Goal: Task Accomplishment & Management: Complete application form

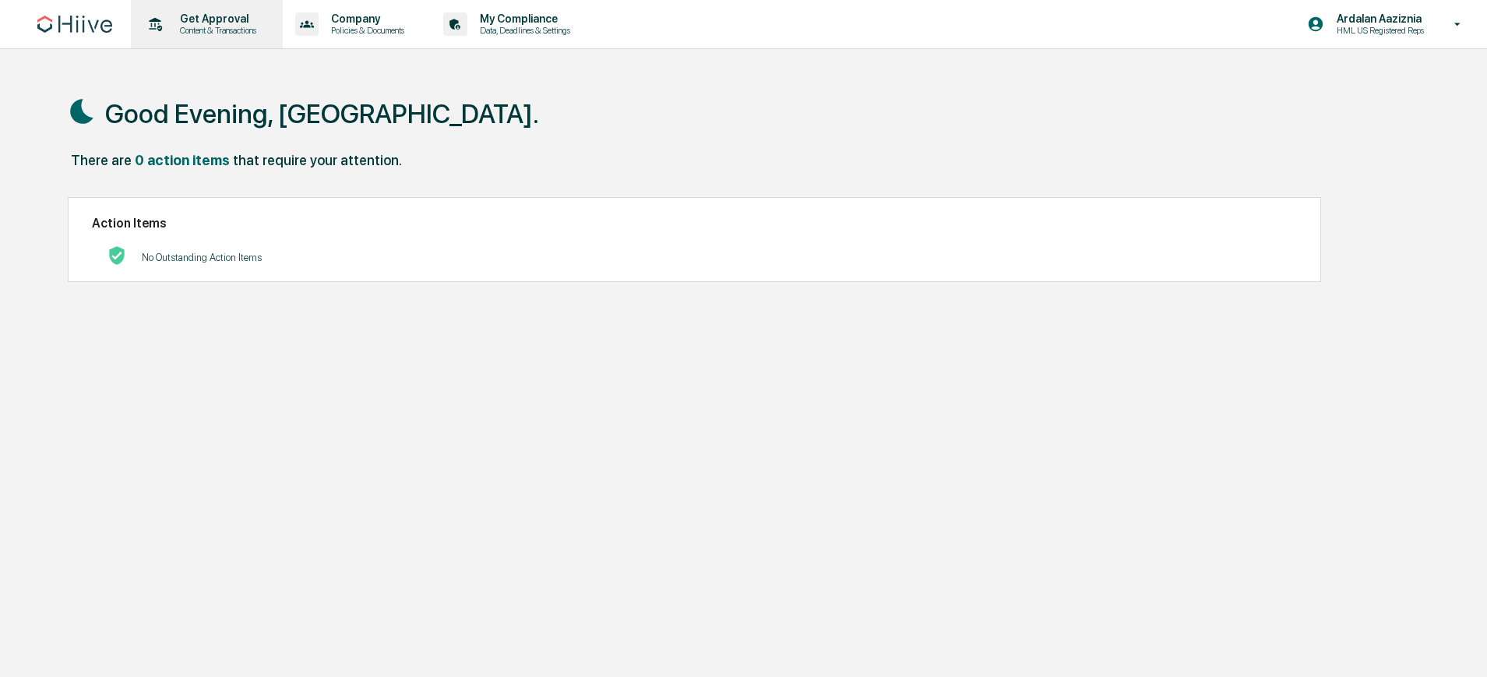
click at [231, 28] on p "Content & Transactions" at bounding box center [216, 30] width 97 height 11
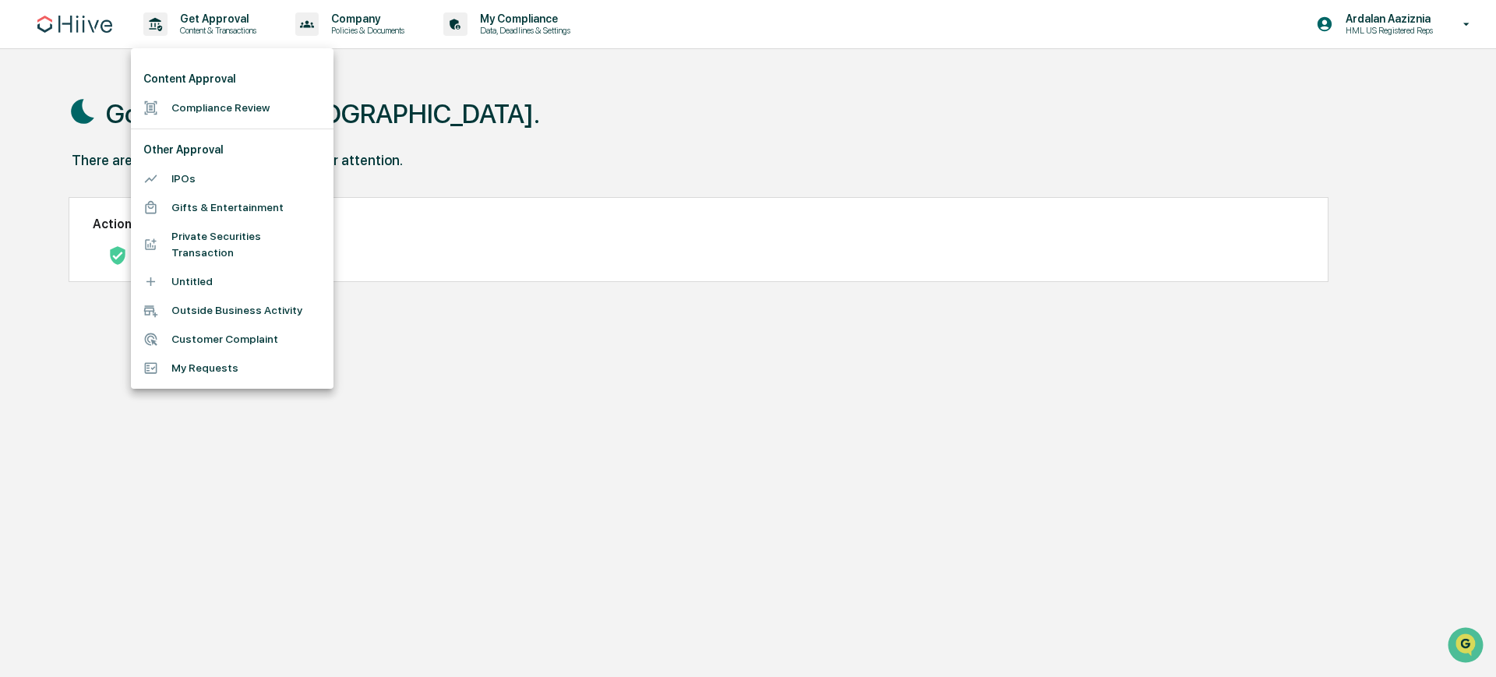
click at [213, 101] on li "Compliance Review" at bounding box center [232, 107] width 203 height 29
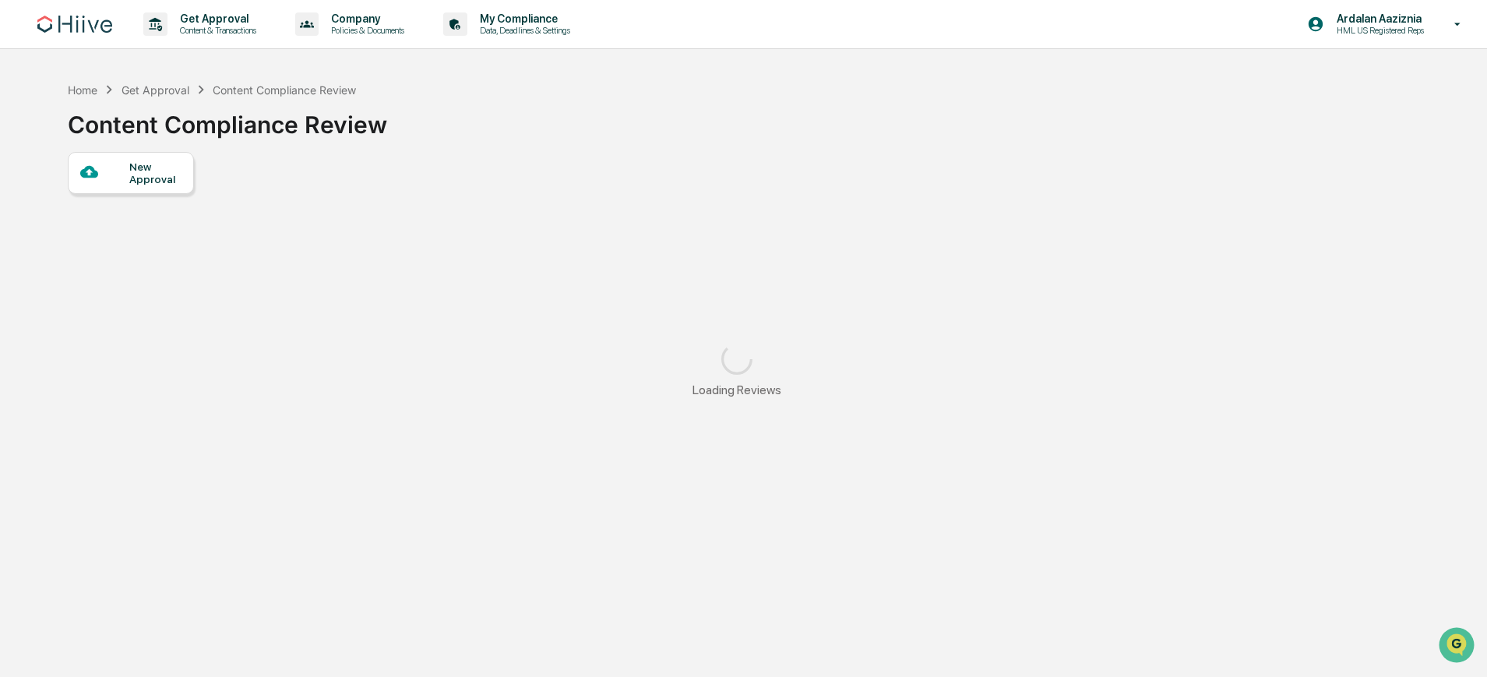
click at [162, 179] on div "New Approval" at bounding box center [155, 172] width 52 height 25
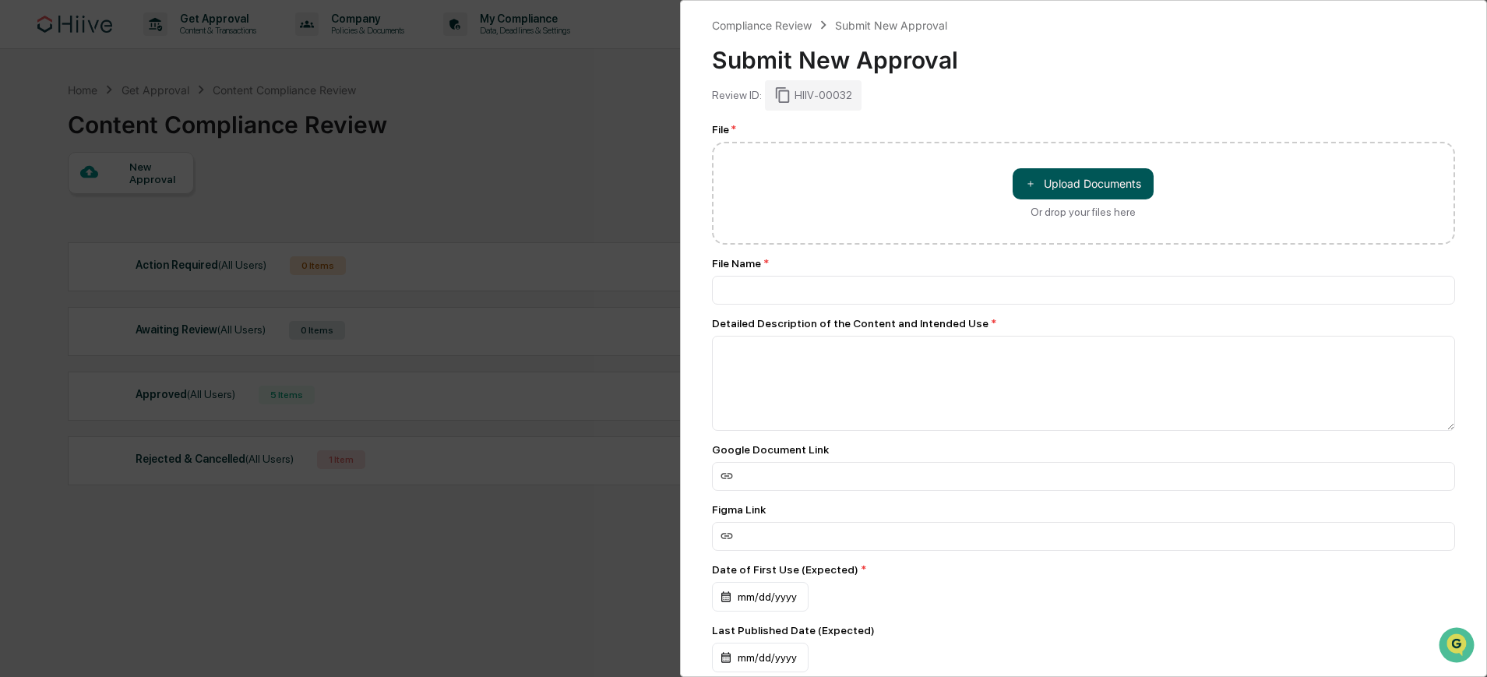
click at [1072, 179] on button "＋ Upload Documents" at bounding box center [1083, 183] width 141 height 31
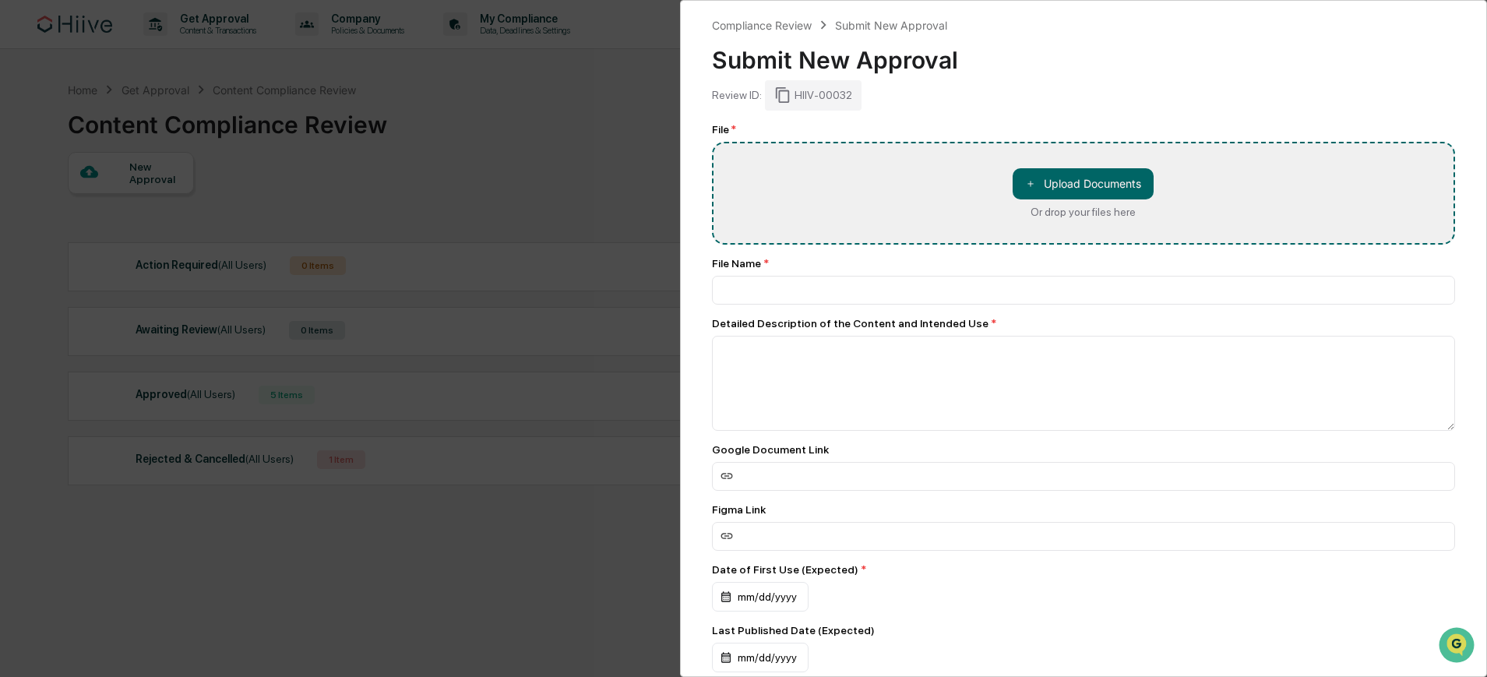
type input "**********"
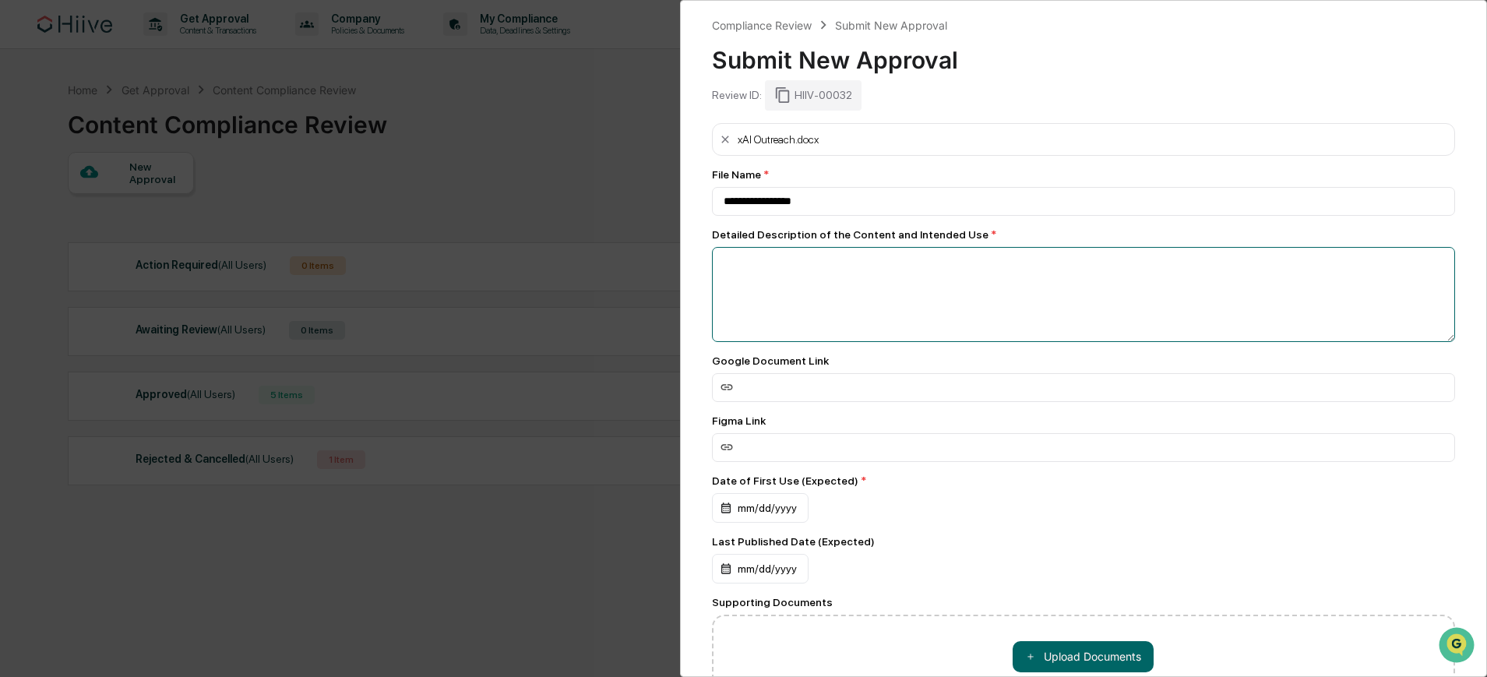
click at [803, 281] on textarea at bounding box center [1084, 294] width 744 height 95
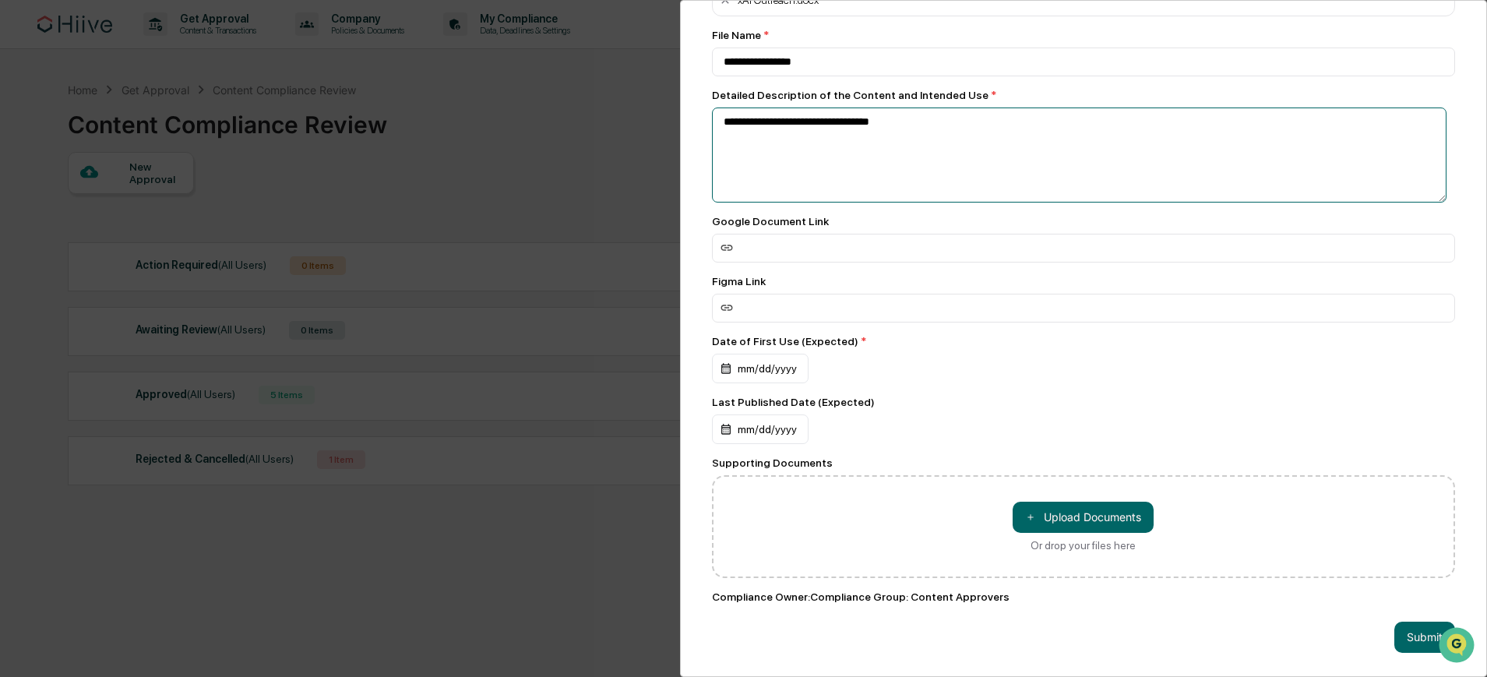
scroll to position [153, 0]
type textarea "**********"
click at [789, 240] on input at bounding box center [1084, 248] width 744 height 29
paste input "**********"
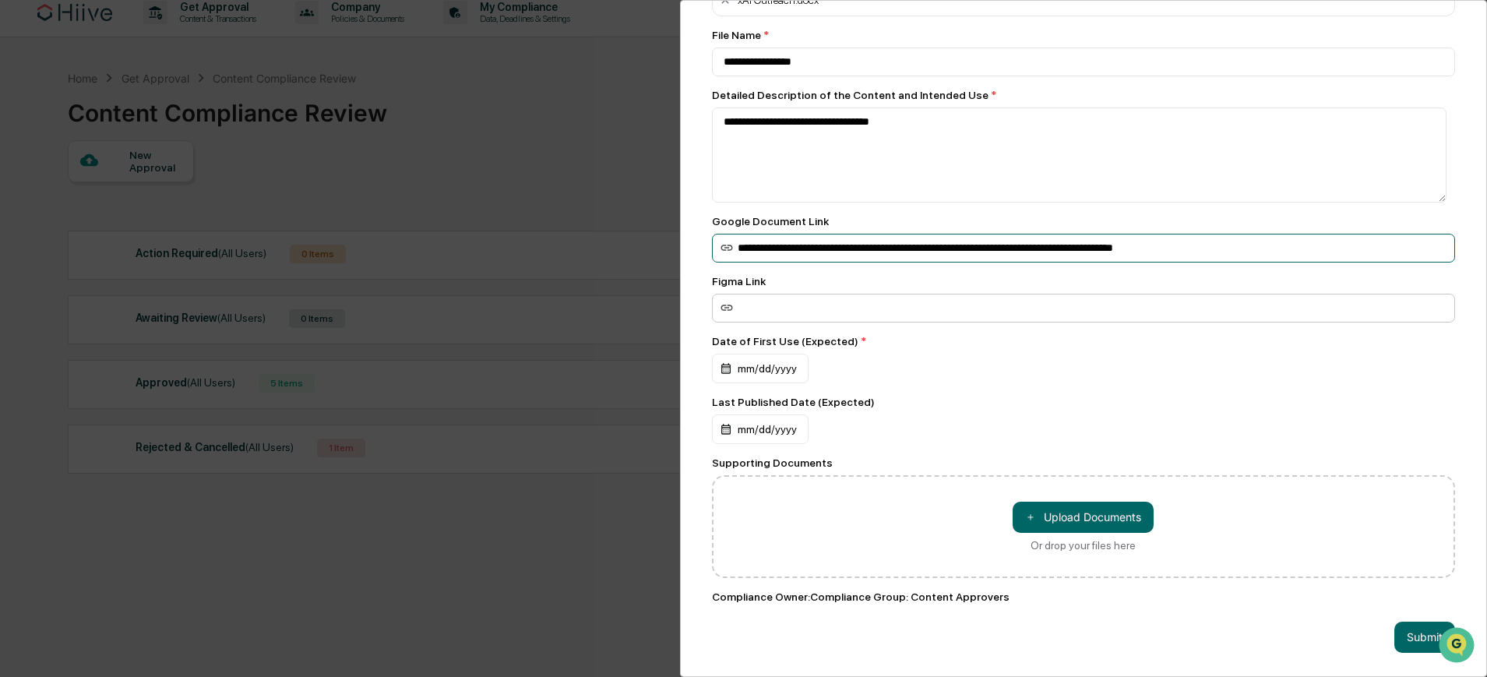
scroll to position [41, 0]
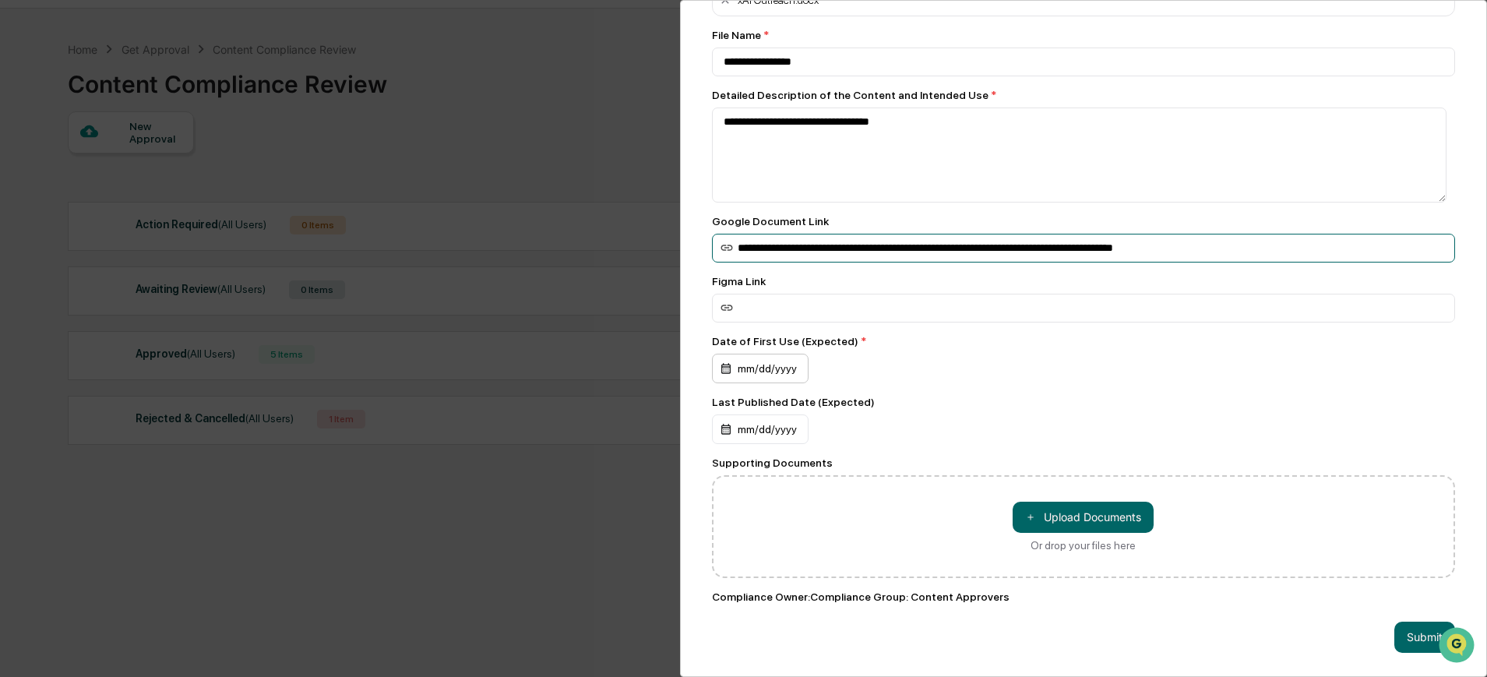
type input "**********"
click at [770, 361] on div "mm/dd/yyyy" at bounding box center [760, 369] width 97 height 30
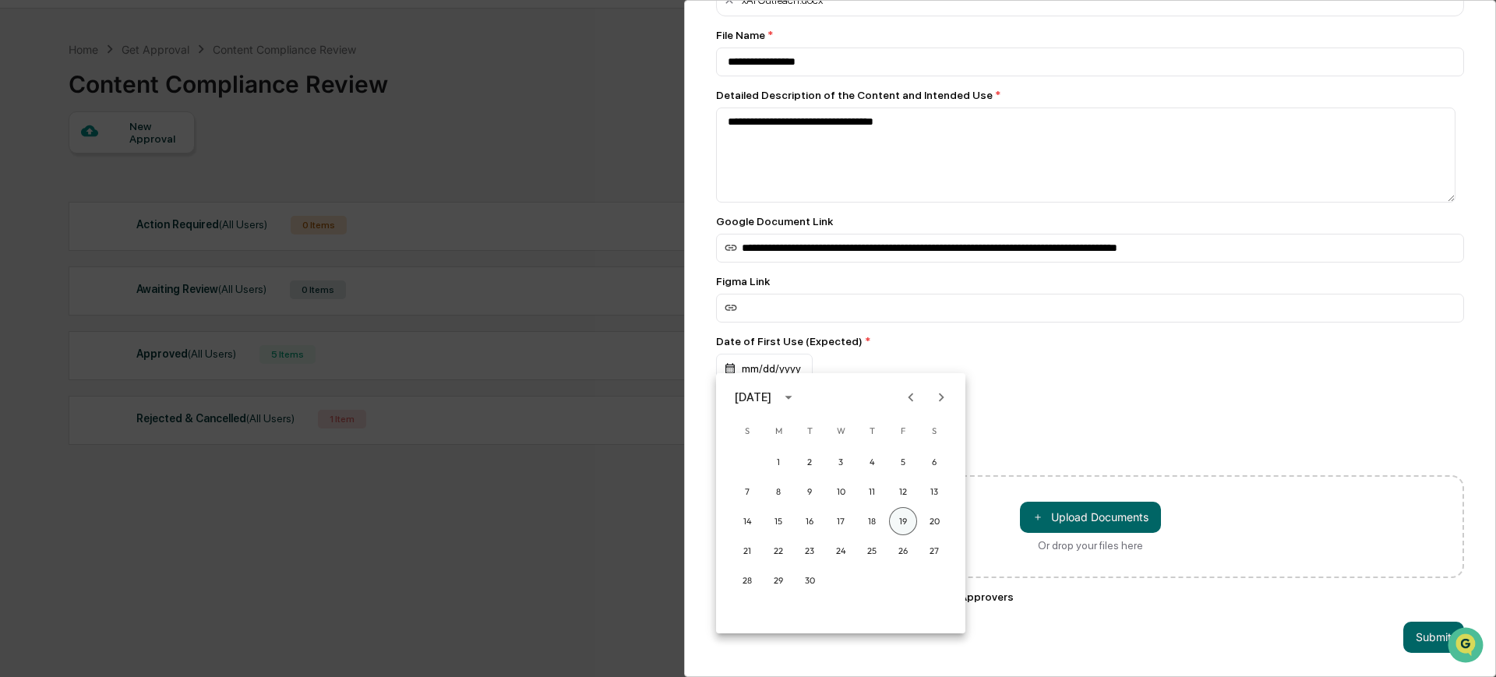
click at [909, 526] on button "19" at bounding box center [903, 521] width 28 height 28
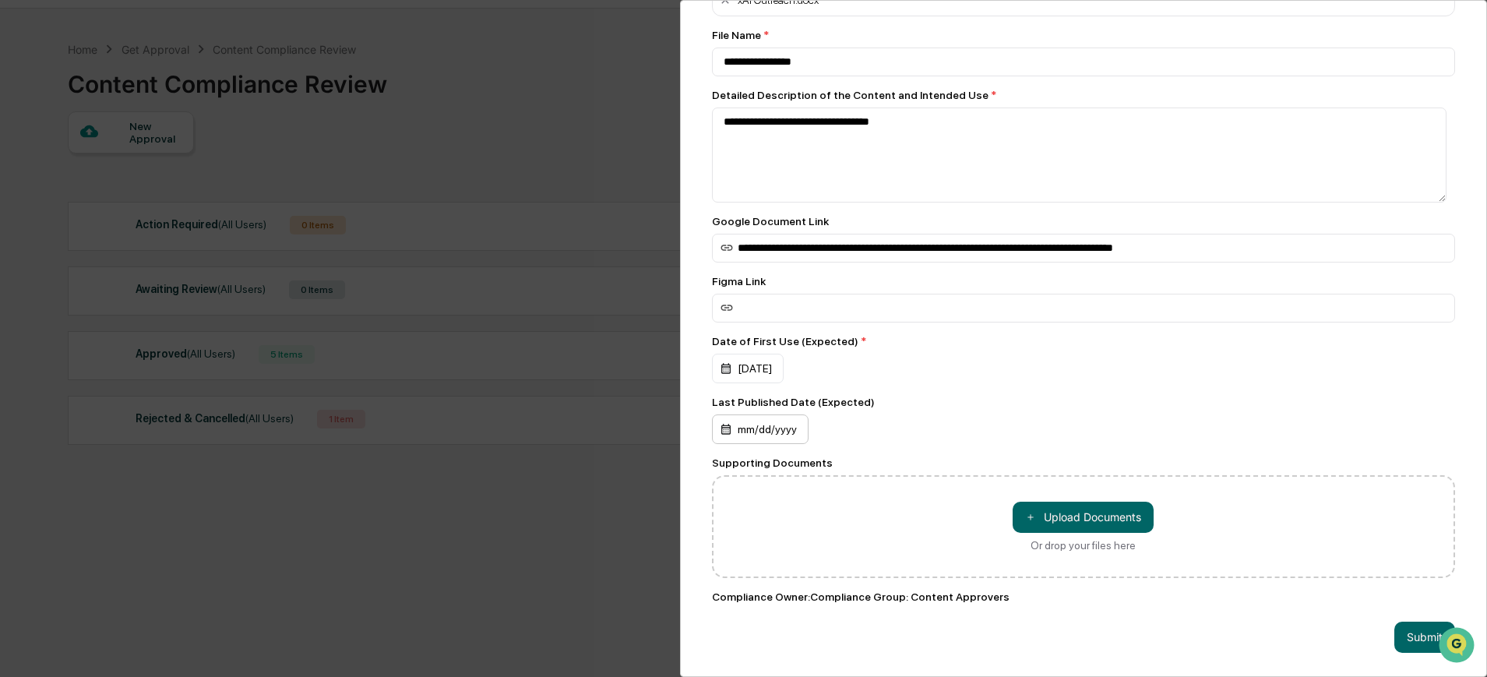
click at [785, 417] on div "mm/dd/yyyy" at bounding box center [760, 429] width 97 height 30
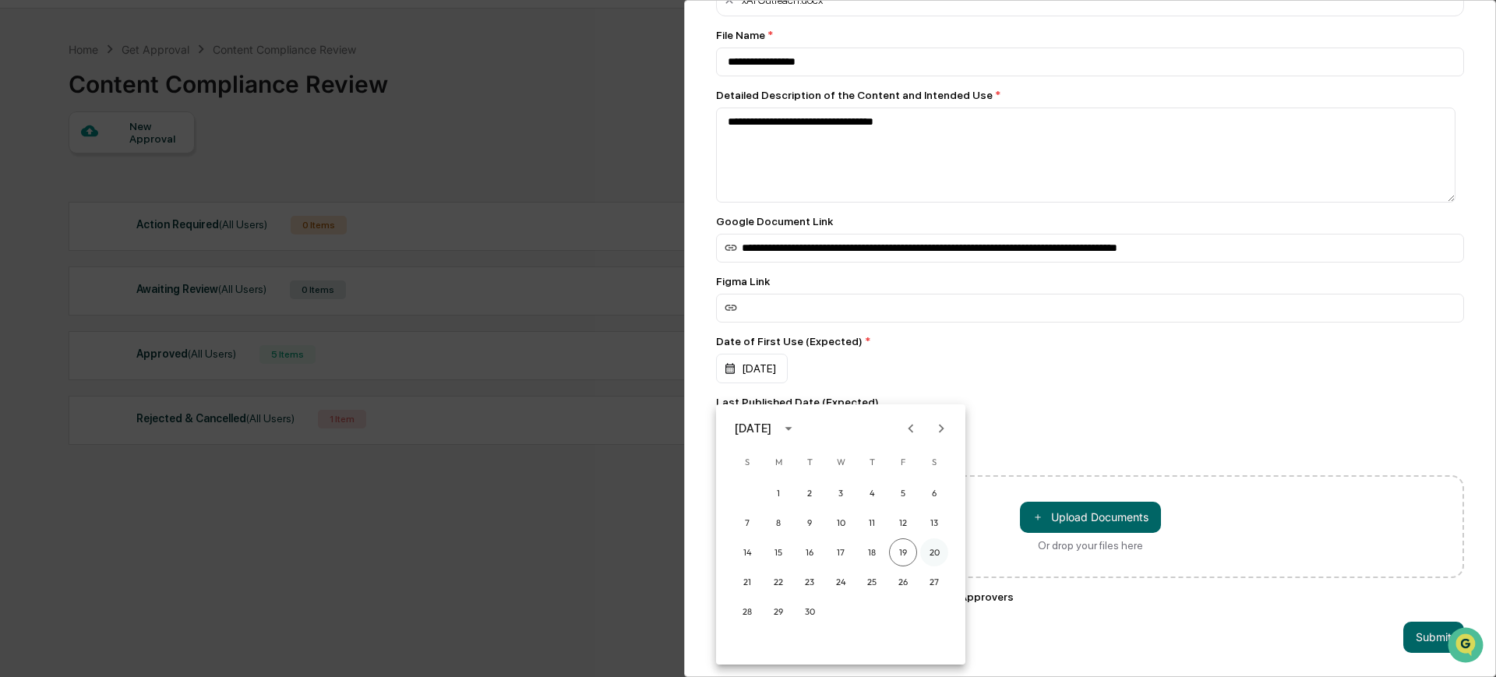
click at [930, 548] on button "20" at bounding box center [934, 552] width 28 height 28
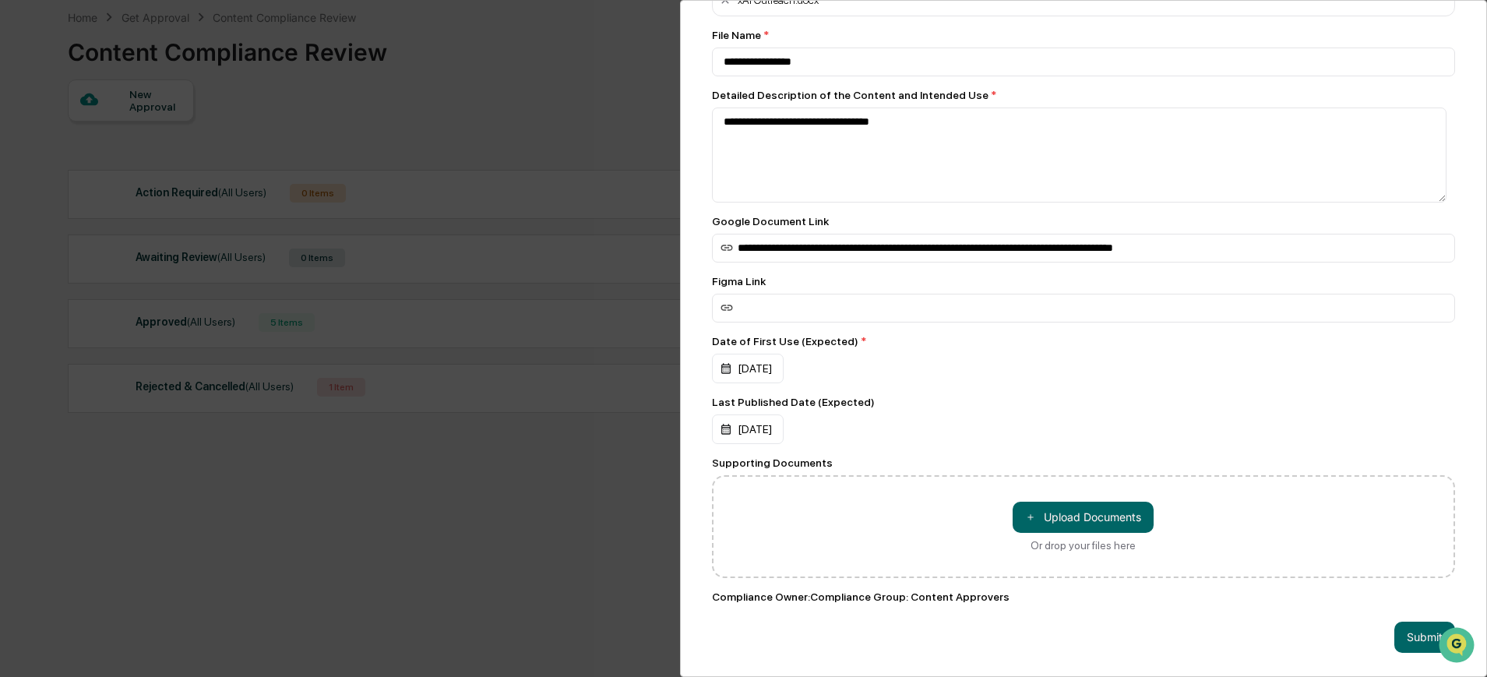
scroll to position [74, 0]
click at [1409, 623] on button "Submit" at bounding box center [1425, 637] width 61 height 31
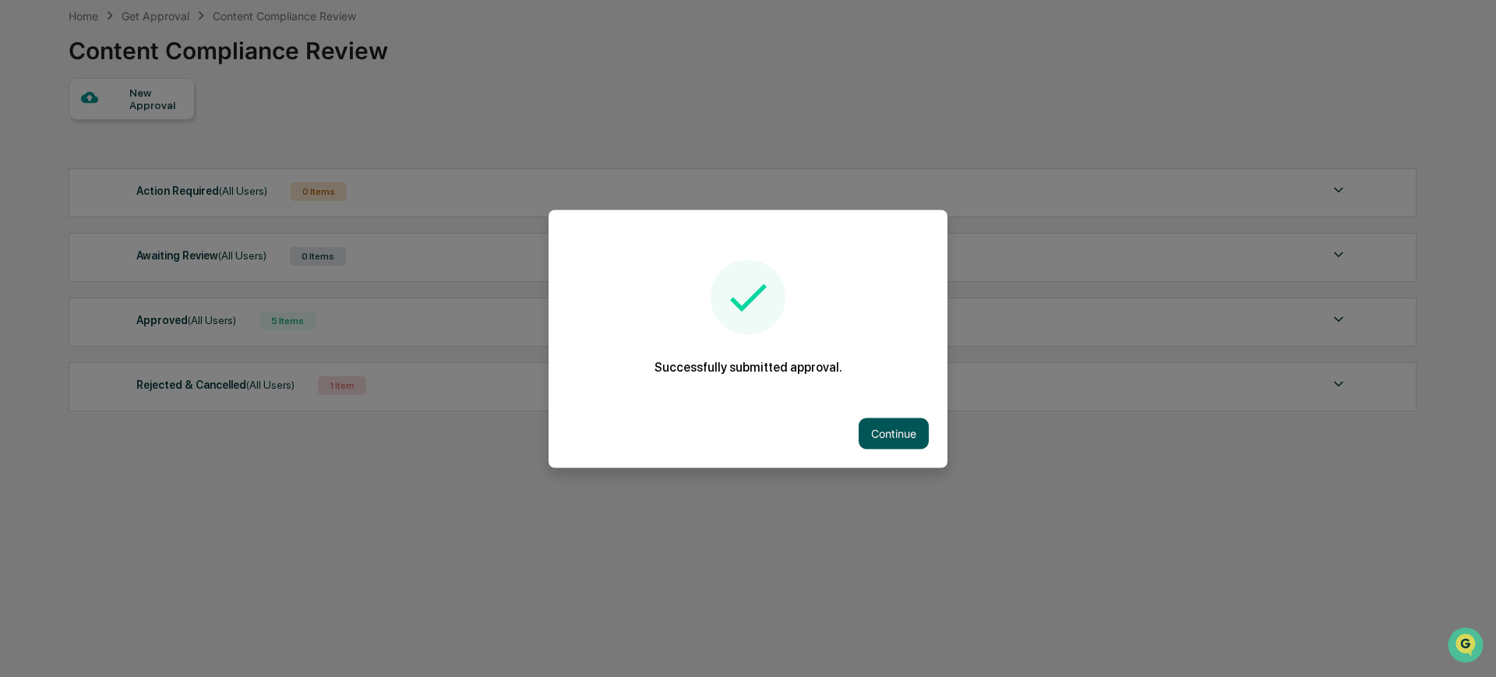
click at [884, 421] on button "Continue" at bounding box center [894, 433] width 70 height 31
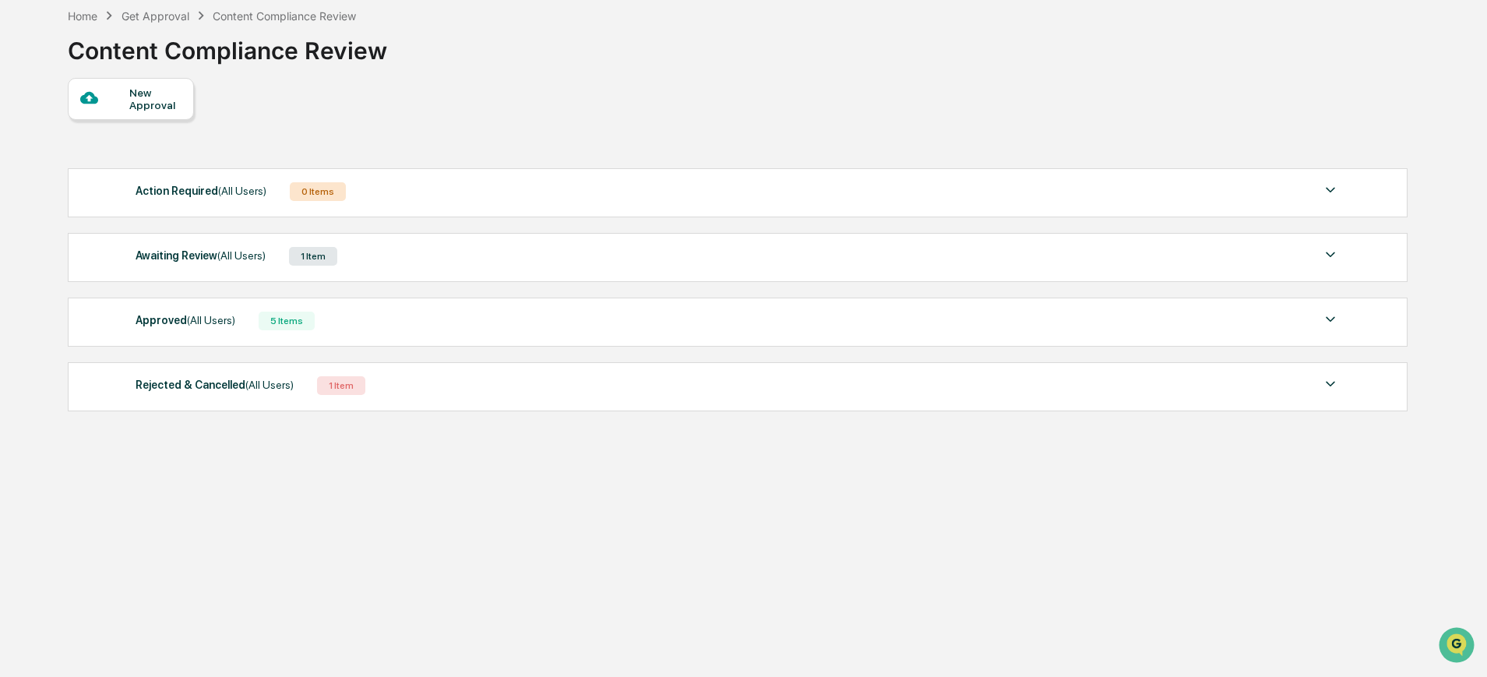
click at [464, 274] on div "Awaiting Review (All Users) 1 Item File Name Review Id Created Date Requested B…" at bounding box center [738, 257] width 1340 height 49
click at [465, 266] on div "Awaiting Review (All Users) 1 Item" at bounding box center [738, 256] width 1204 height 22
